Goal: Obtain resource: Download file/media

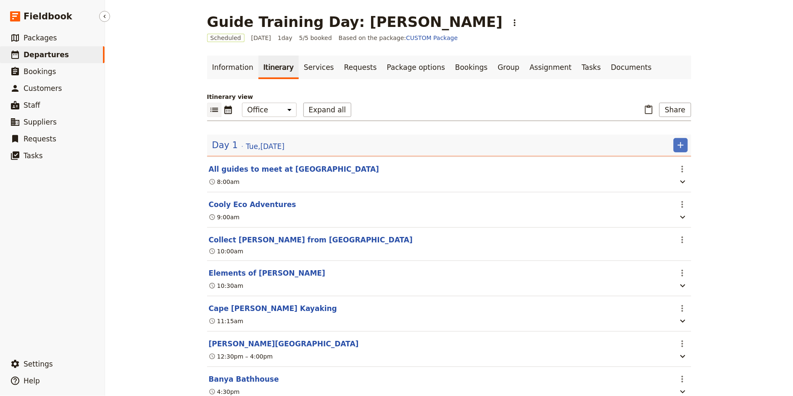
scroll to position [92, 0]
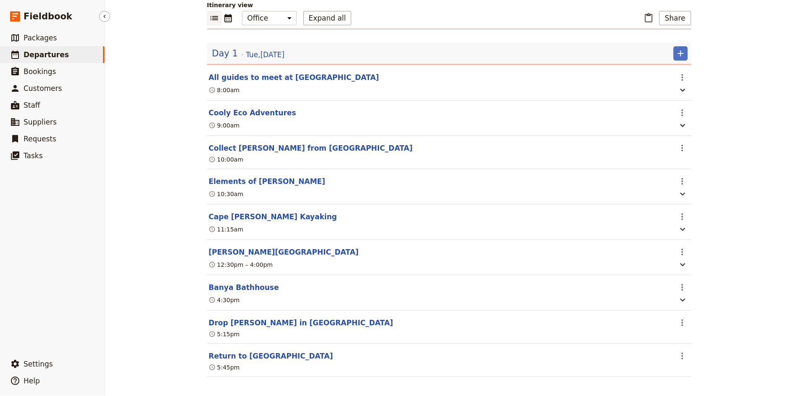
click at [41, 58] on span "Departures" at bounding box center [46, 54] width 45 height 8
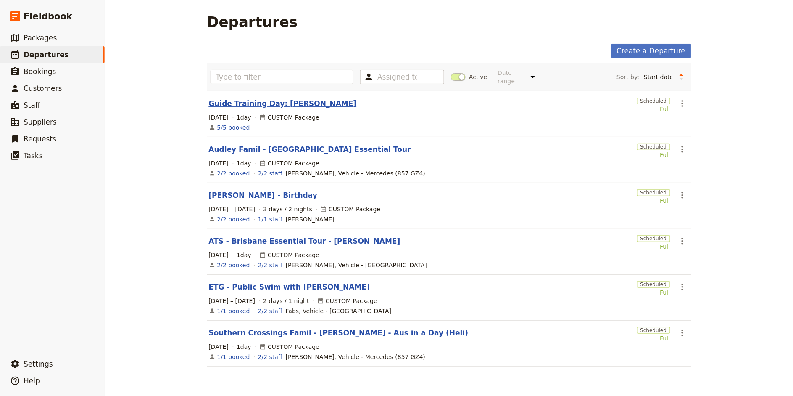
click at [274, 100] on link "Guide Training Day: [PERSON_NAME]" at bounding box center [283, 103] width 148 height 10
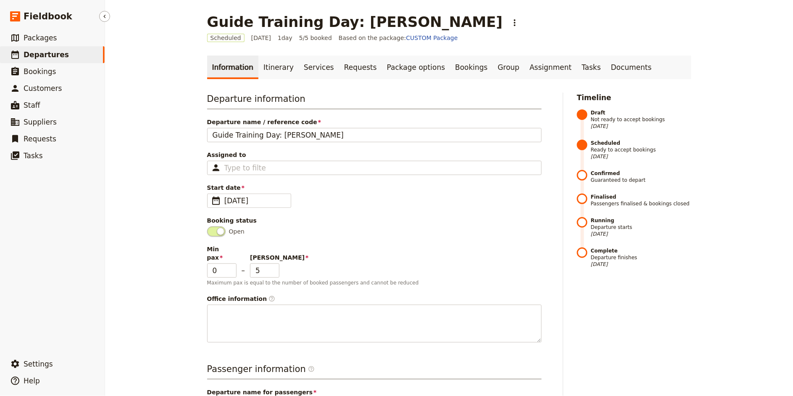
click at [42, 53] on span "Departures" at bounding box center [46, 54] width 45 height 8
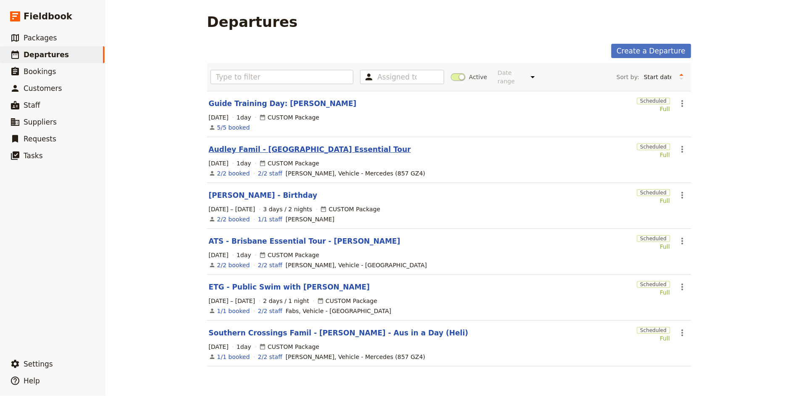
click at [270, 150] on link "Audley Famil - [GEOGRAPHIC_DATA] Essential Tour" at bounding box center [310, 149] width 202 height 10
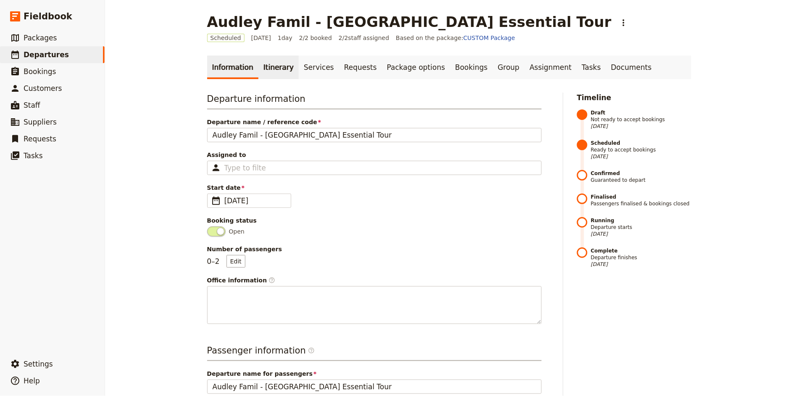
click at [268, 60] on link "Itinerary" at bounding box center [279, 68] width 40 height 24
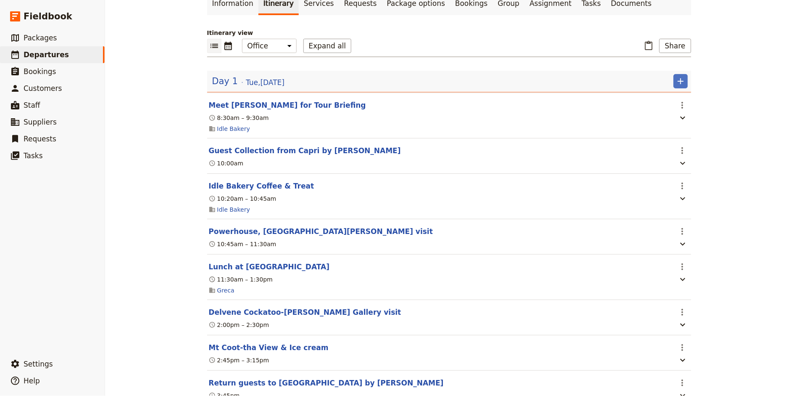
scroll to position [63, 0]
click at [235, 262] on button "Lunch at [GEOGRAPHIC_DATA]" at bounding box center [269, 267] width 121 height 10
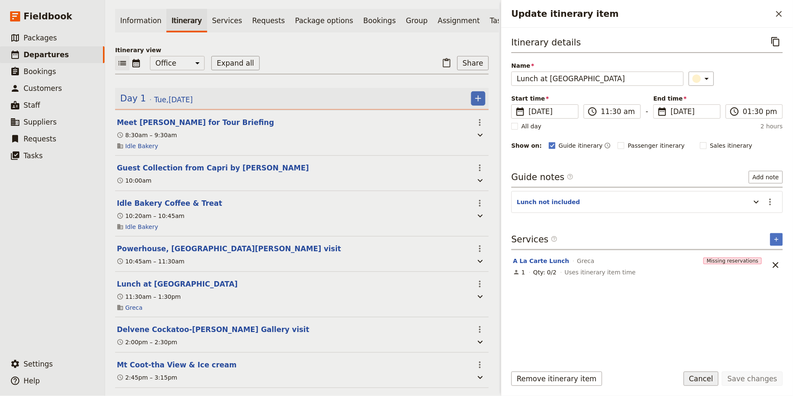
click at [697, 381] on button "Cancel" at bounding box center [701, 378] width 35 height 14
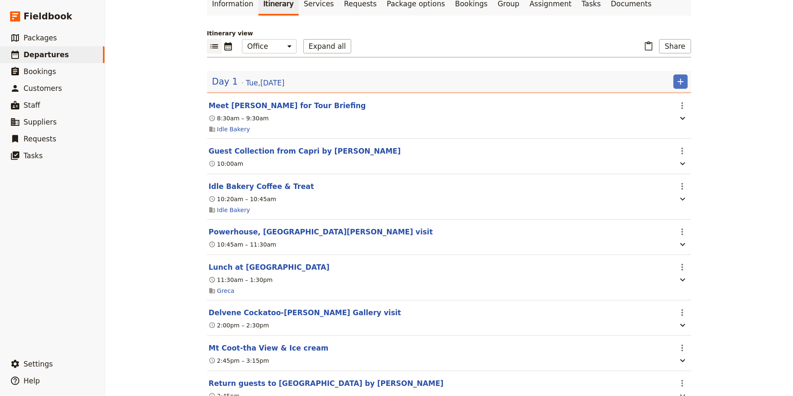
scroll to position [0, 0]
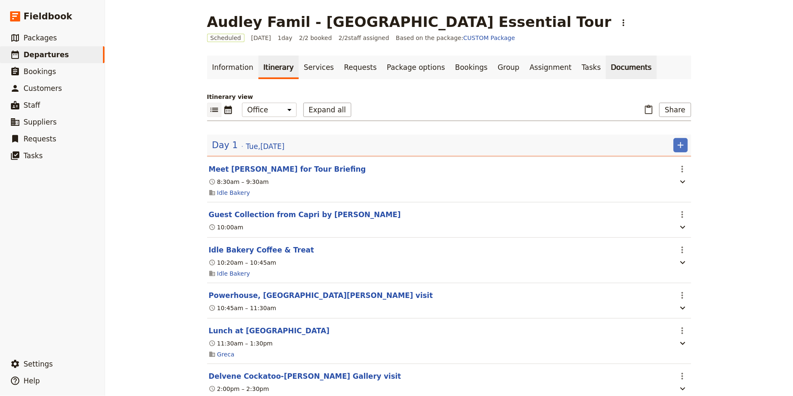
click at [616, 58] on link "Documents" at bounding box center [631, 68] width 51 height 24
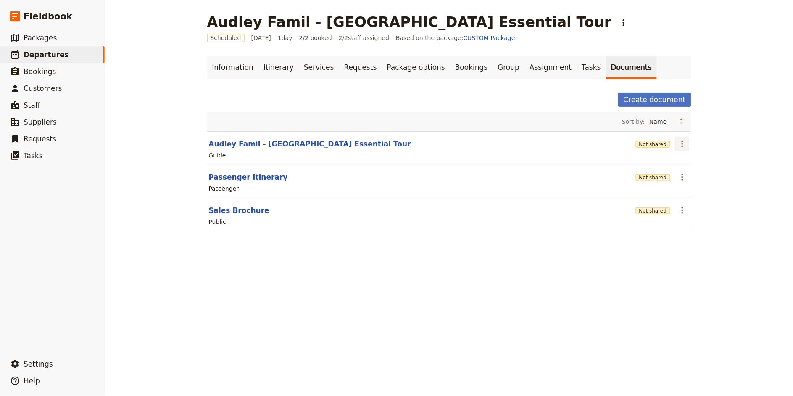
click at [682, 144] on icon "Actions" at bounding box center [683, 143] width 2 height 7
click at [696, 162] on span "Share" at bounding box center [689, 163] width 17 height 8
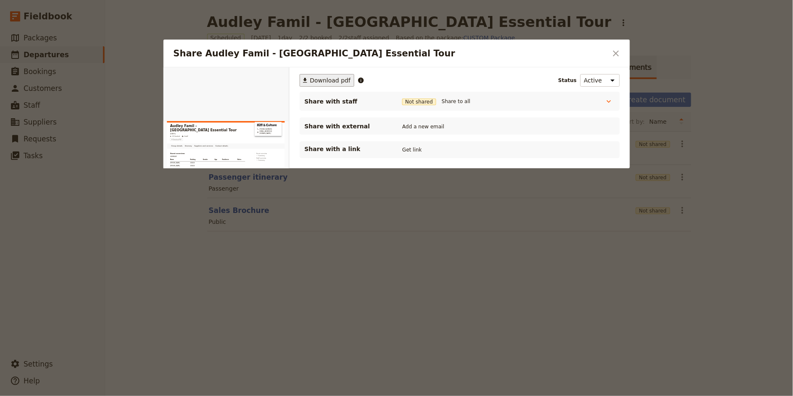
click at [322, 78] on span "Download pdf" at bounding box center [330, 80] width 41 height 8
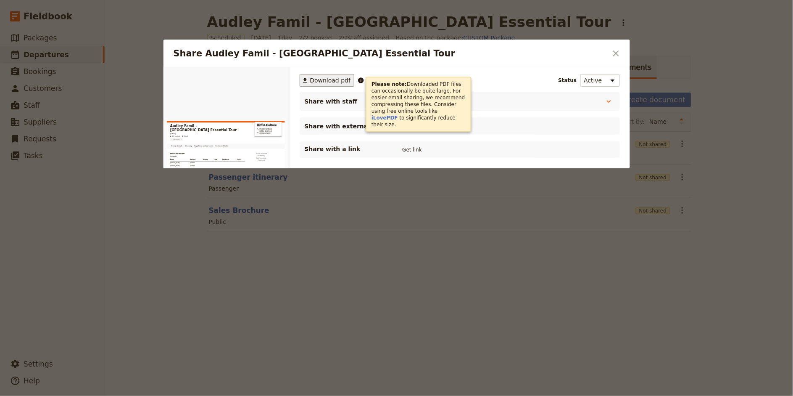
click at [278, 339] on div at bounding box center [396, 198] width 793 height 396
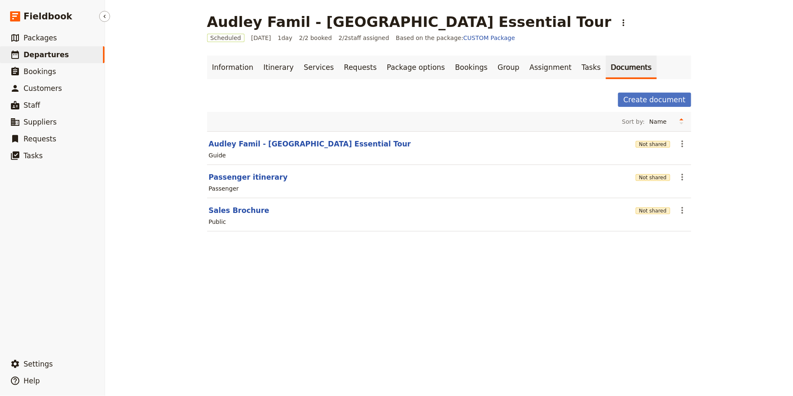
click at [38, 55] on span "Departures" at bounding box center [46, 54] width 45 height 8
